Goal: Task Accomplishment & Management: Manage account settings

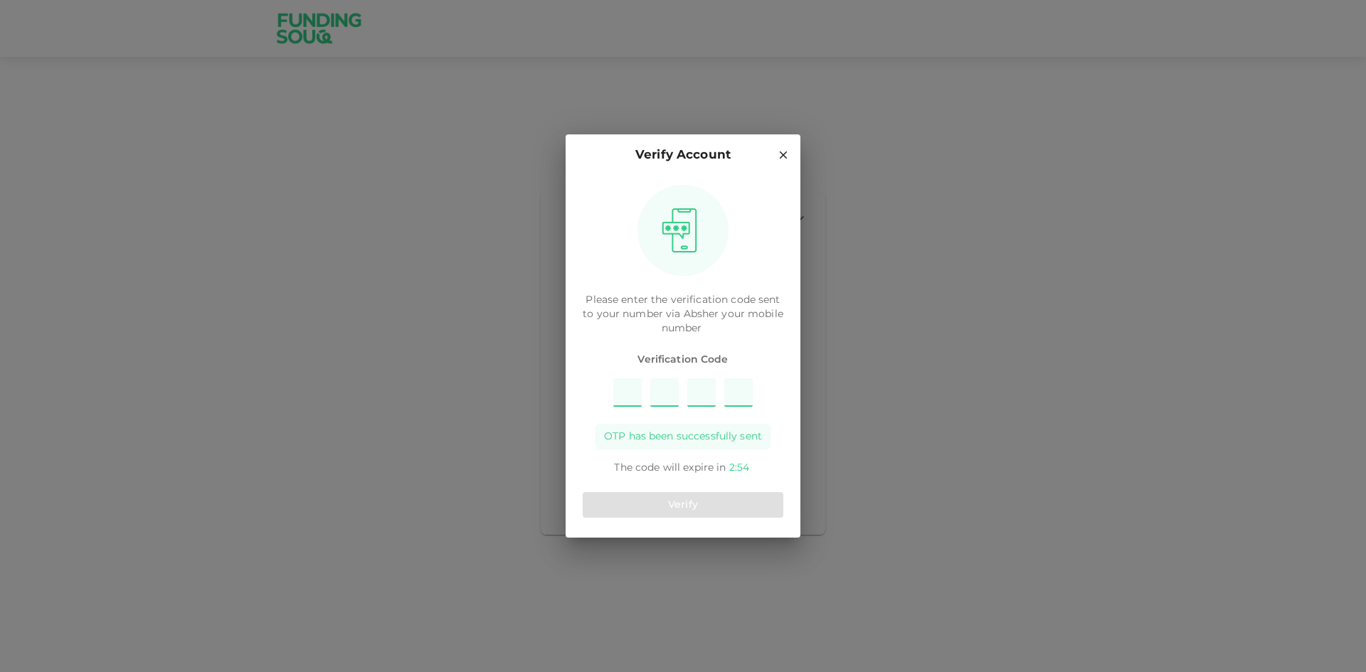
type input "7"
type input "5"
type input "8"
type input "2"
click at [726, 511] on button "Verify" at bounding box center [683, 505] width 201 height 26
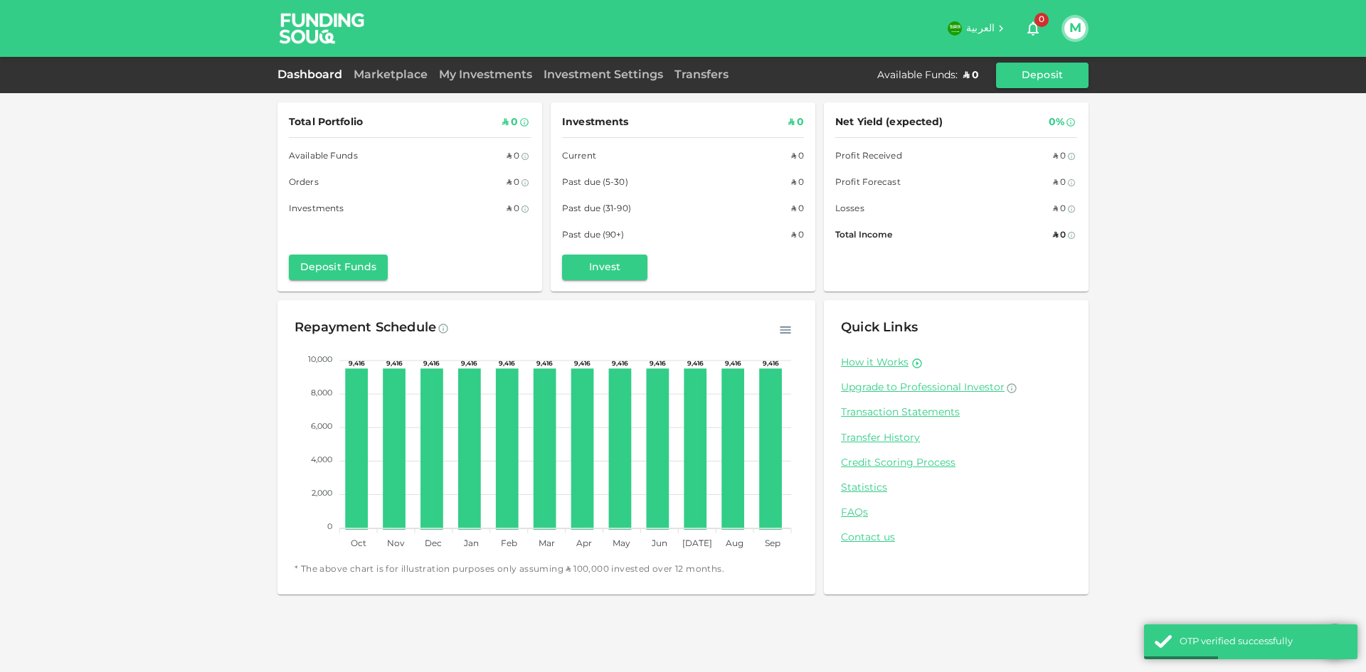
click at [460, 80] on div "My Investments" at bounding box center [485, 75] width 105 height 17
click at [637, 74] on link "Investment Settings" at bounding box center [603, 75] width 131 height 11
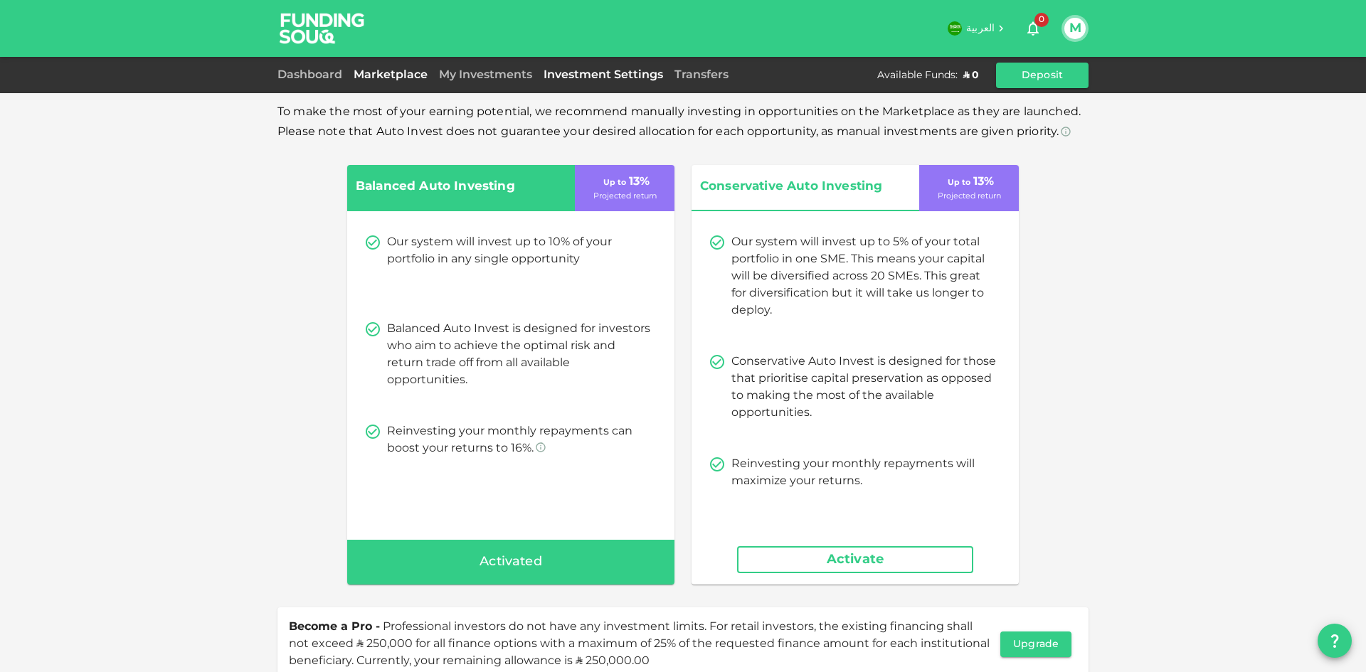
click at [419, 79] on link "Marketplace" at bounding box center [390, 75] width 85 height 11
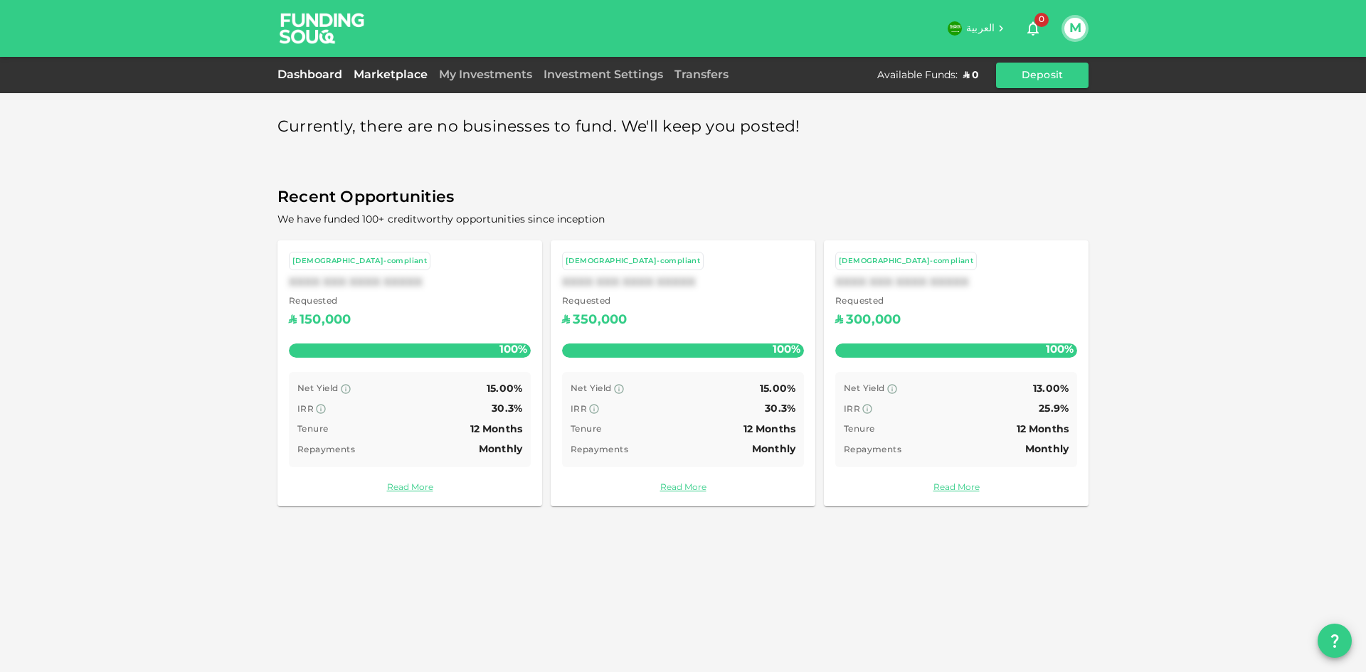
click at [317, 75] on link "Dashboard" at bounding box center [312, 75] width 70 height 11
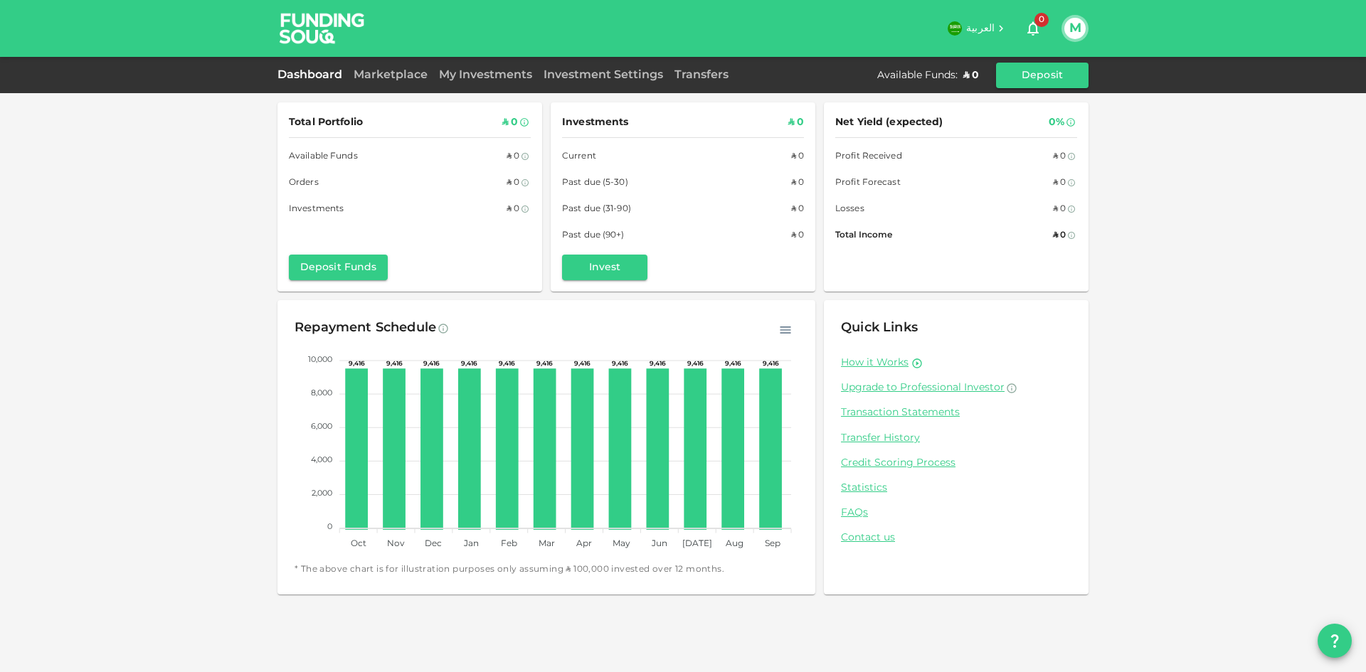
click at [391, 82] on div "Marketplace" at bounding box center [390, 75] width 85 height 17
click at [389, 79] on link "Marketplace" at bounding box center [390, 75] width 85 height 11
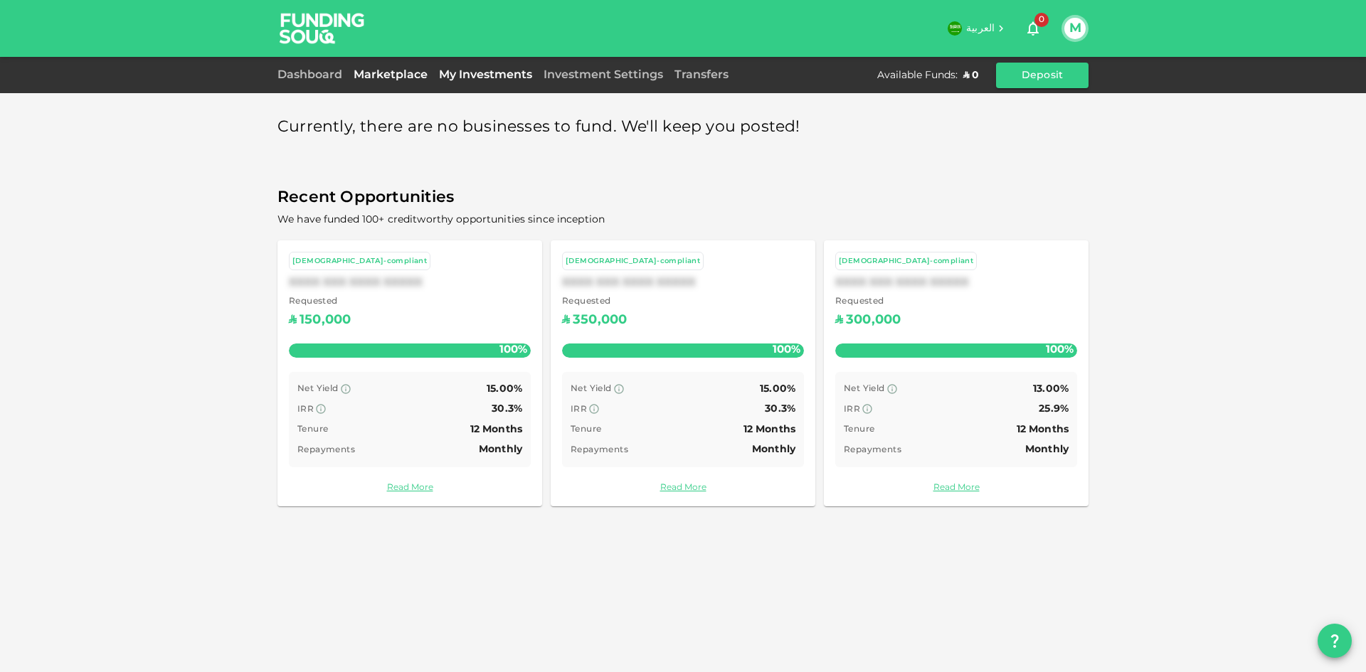
click at [471, 78] on link "My Investments" at bounding box center [485, 75] width 105 height 11
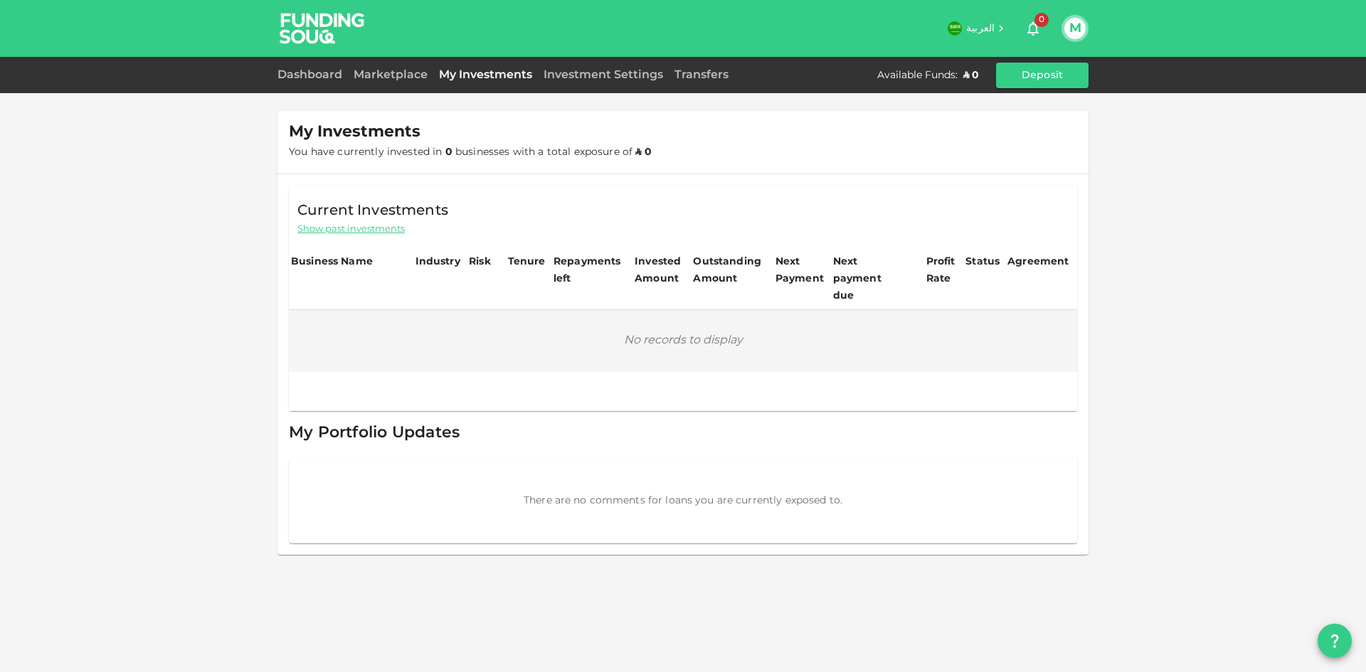
click at [556, 80] on div "Investment Settings" at bounding box center [603, 75] width 131 height 17
click at [563, 75] on link "Investment Settings" at bounding box center [603, 75] width 131 height 11
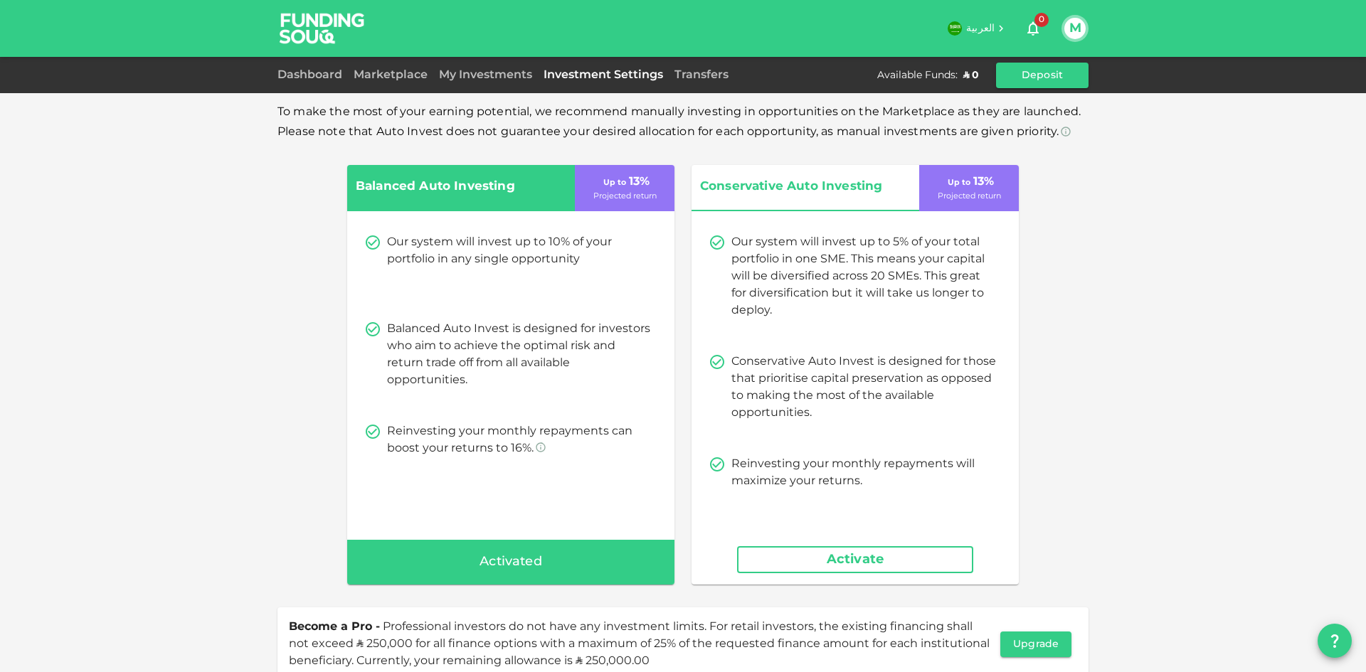
click at [511, 551] on span "Activated" at bounding box center [510, 562] width 63 height 23
click at [721, 73] on link "Transfers" at bounding box center [701, 75] width 65 height 11
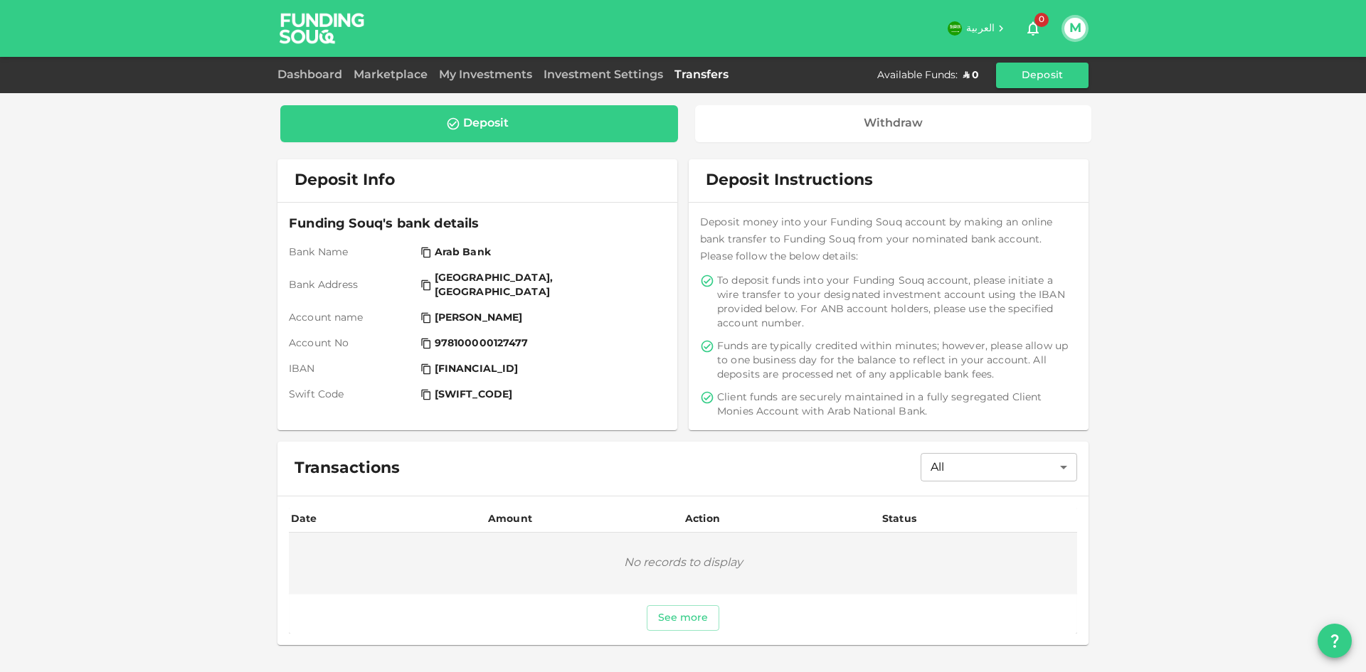
click at [600, 70] on div "Investment Settings" at bounding box center [603, 75] width 131 height 17
click at [601, 75] on link "Investment Settings" at bounding box center [603, 75] width 131 height 11
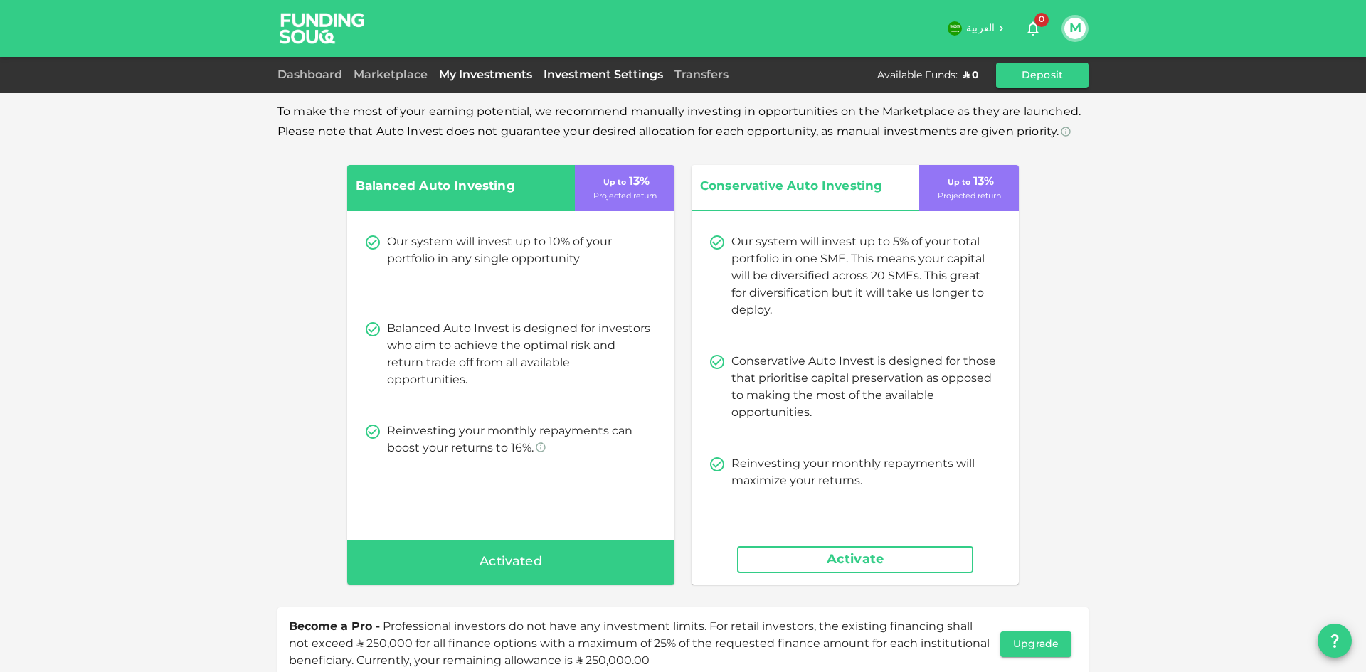
click at [489, 72] on link "My Investments" at bounding box center [485, 75] width 105 height 11
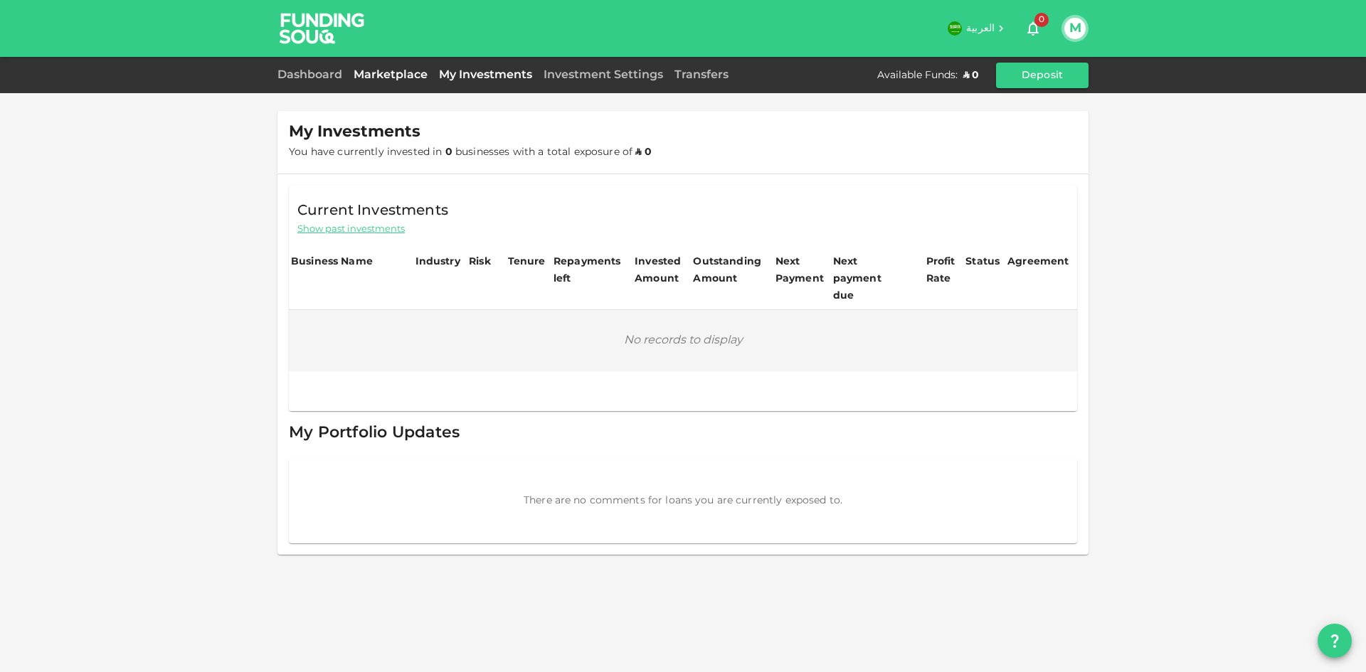
click at [403, 73] on link "Marketplace" at bounding box center [390, 75] width 85 height 11
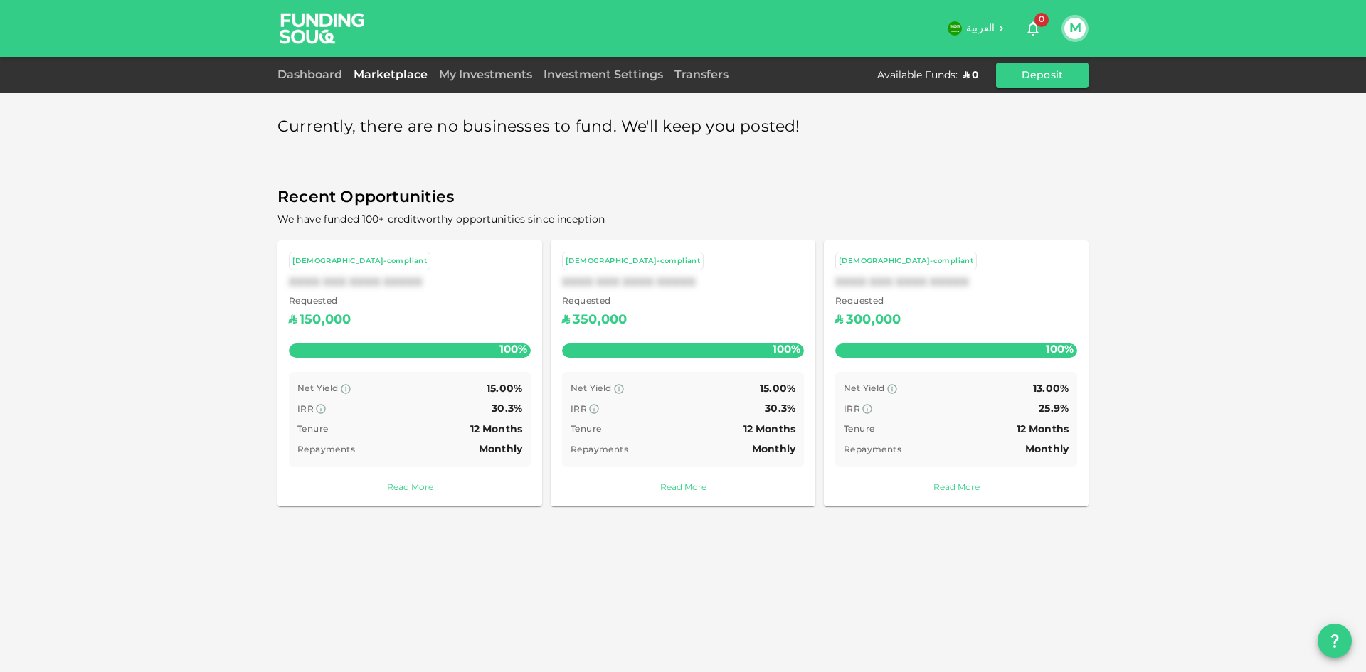
click at [304, 67] on div "Dashboard" at bounding box center [312, 75] width 70 height 17
click at [304, 80] on div "Dashboard" at bounding box center [312, 75] width 70 height 17
click at [304, 78] on link "Dashboard" at bounding box center [312, 75] width 70 height 11
